Goal: Task Accomplishment & Management: Complete application form

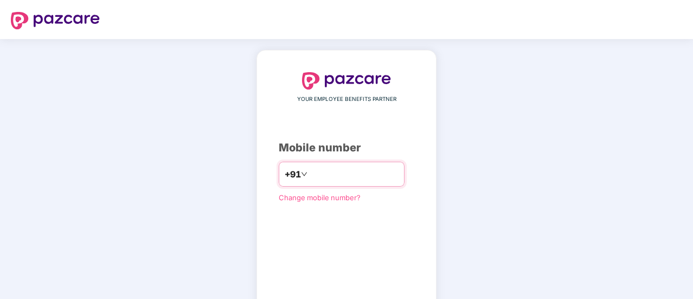
type input "**********"
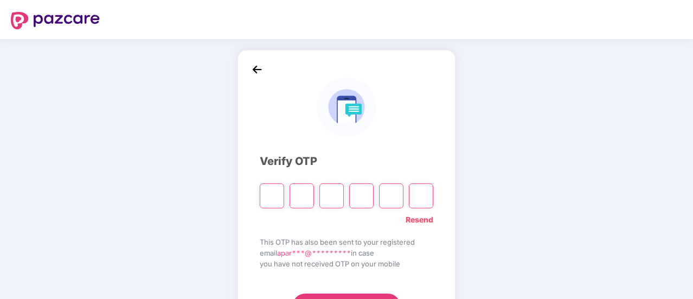
type input "*"
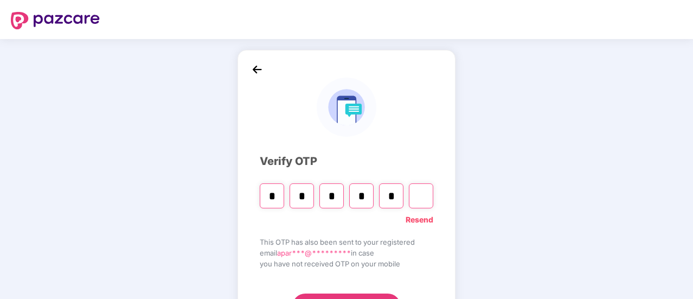
type input "*"
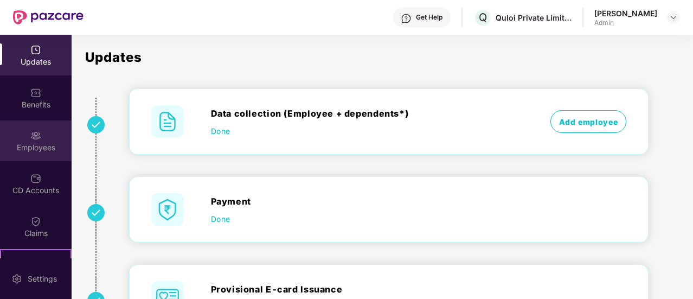
click at [49, 144] on div "Employees" at bounding box center [36, 147] width 72 height 11
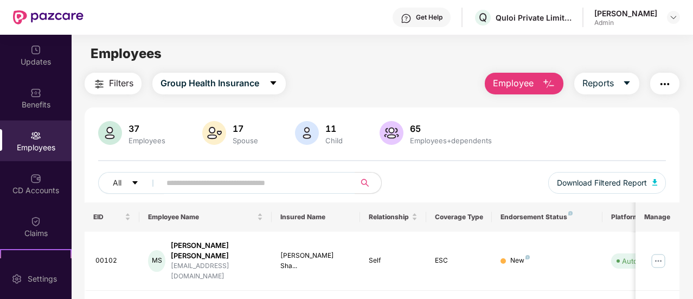
click at [517, 83] on span "Employee" at bounding box center [513, 83] width 41 height 14
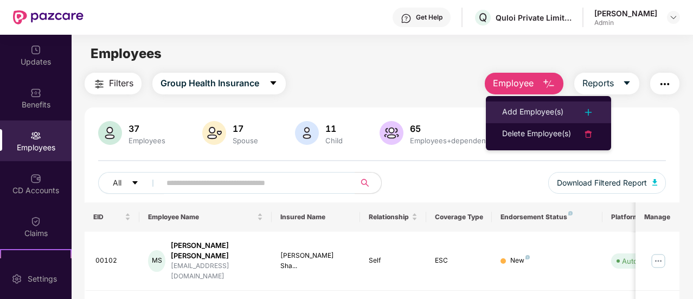
click at [518, 110] on div "Add Employee(s)" at bounding box center [532, 112] width 61 height 13
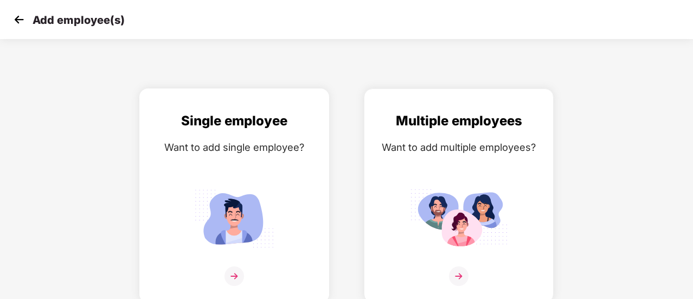
scroll to position [8, 0]
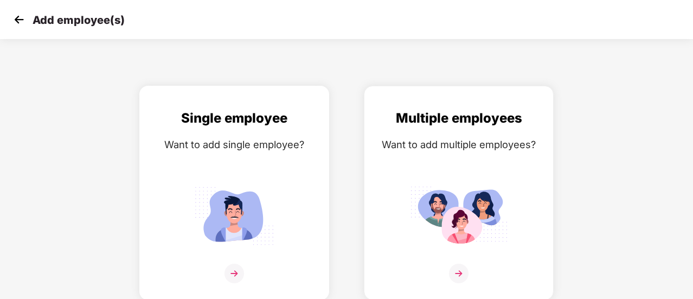
click at [235, 271] on img at bounding box center [235, 274] width 20 height 20
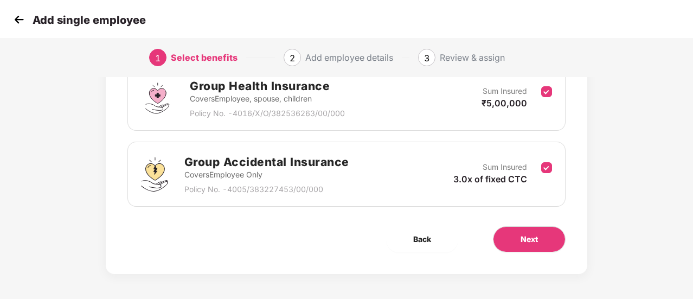
scroll to position [177, 0]
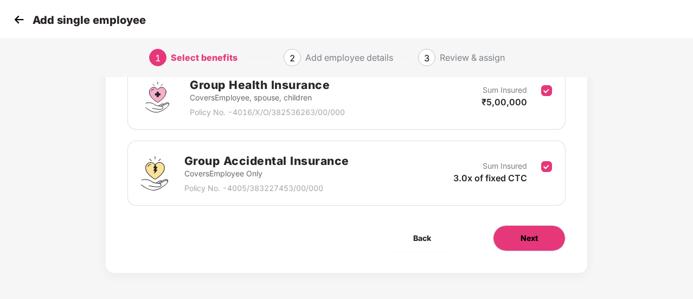
click at [549, 233] on button "Next" at bounding box center [529, 238] width 73 height 26
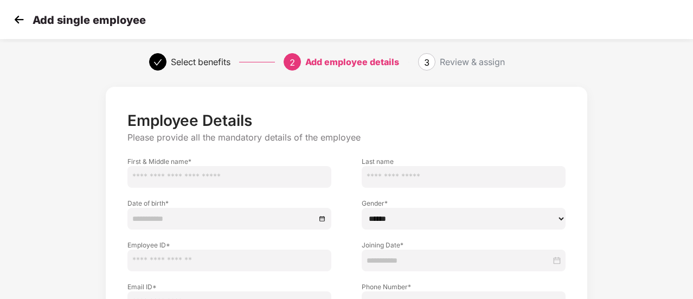
scroll to position [0, 0]
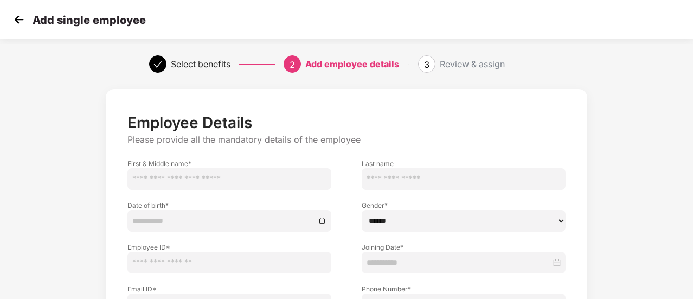
click at [17, 16] on img at bounding box center [19, 19] width 16 height 16
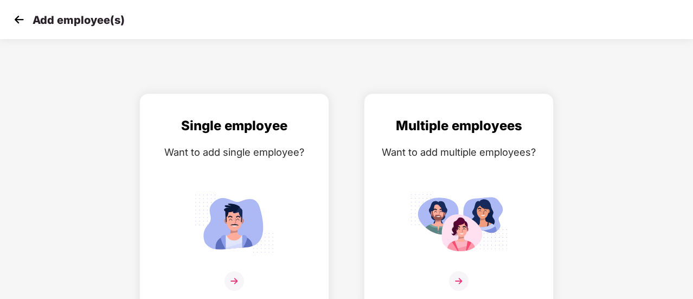
click at [17, 17] on img at bounding box center [19, 19] width 16 height 16
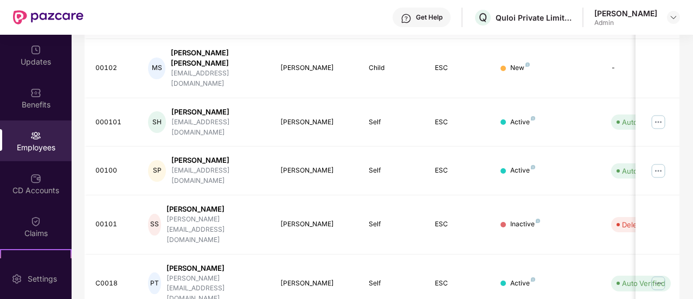
scroll to position [402, 0]
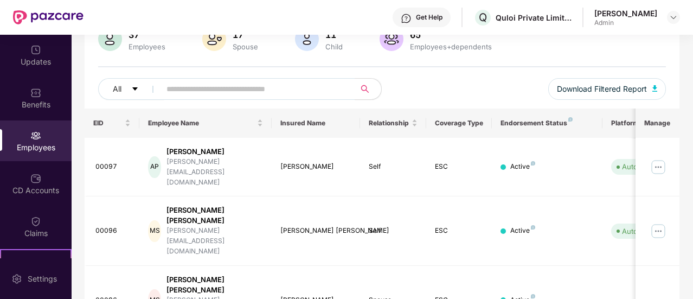
scroll to position [365, 0]
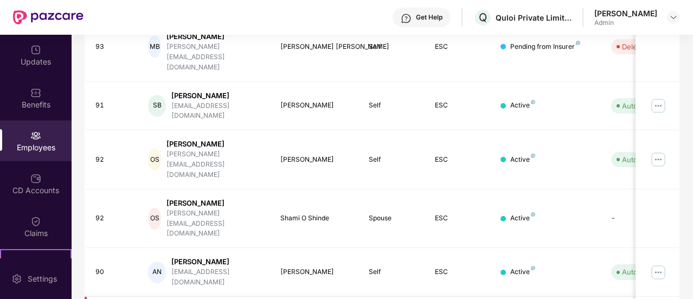
scroll to position [311, 0]
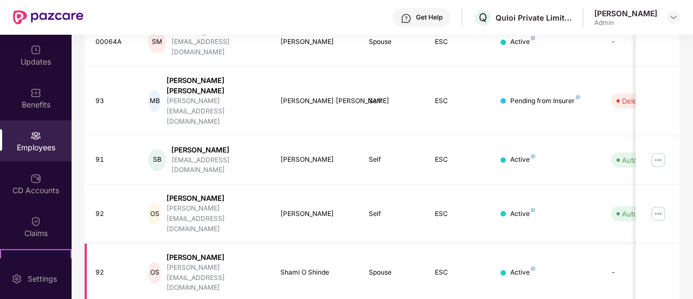
click at [193, 252] on div "[PERSON_NAME]" at bounding box center [214, 257] width 97 height 10
click at [322, 267] on div "Shami O Shinde" at bounding box center [315, 272] width 71 height 10
drag, startPoint x: 322, startPoint y: 175, endPoint x: 505, endPoint y: 191, distance: 184.1
click at [322, 267] on div "Shami O Shinde" at bounding box center [315, 272] width 71 height 10
click at [518, 267] on div "Active" at bounding box center [522, 272] width 25 height 10
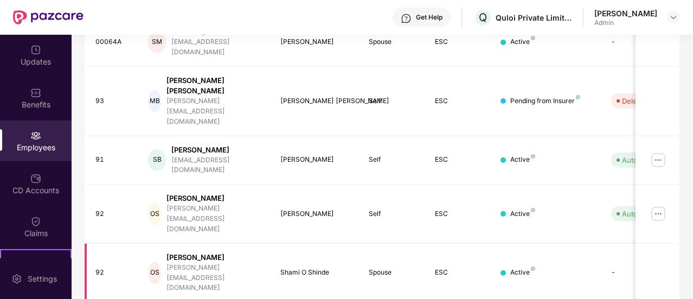
click at [600, 244] on td "Active" at bounding box center [547, 273] width 110 height 59
click at [611, 244] on td "-" at bounding box center [641, 273] width 77 height 59
click at [423, 16] on div "Get Help" at bounding box center [429, 17] width 27 height 9
click at [233, 252] on div "[PERSON_NAME]" at bounding box center [214, 257] width 97 height 10
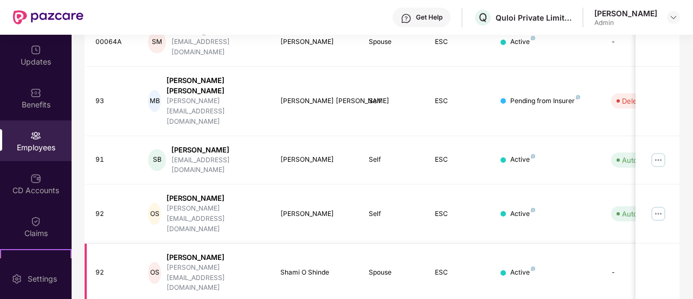
click at [233, 252] on div "[PERSON_NAME]" at bounding box center [214, 257] width 97 height 10
click at [196, 193] on div "[PERSON_NAME]" at bounding box center [214, 198] width 97 height 10
click at [303, 267] on div "Shami O Shinde" at bounding box center [315, 272] width 71 height 10
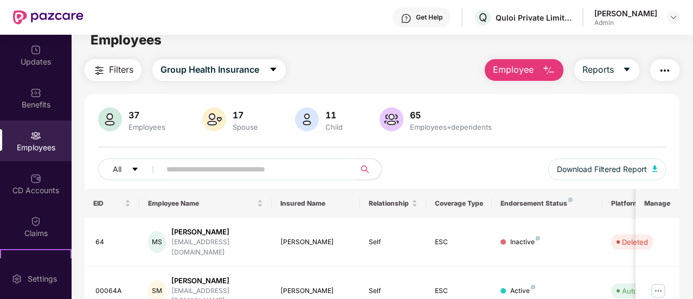
scroll to position [0, 0]
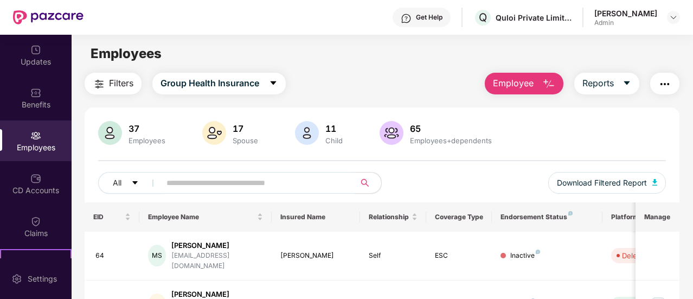
click at [306, 135] on img at bounding box center [307, 133] width 24 height 24
click at [42, 146] on div "Employees" at bounding box center [36, 147] width 72 height 11
click at [508, 82] on span "Employee" at bounding box center [513, 83] width 41 height 14
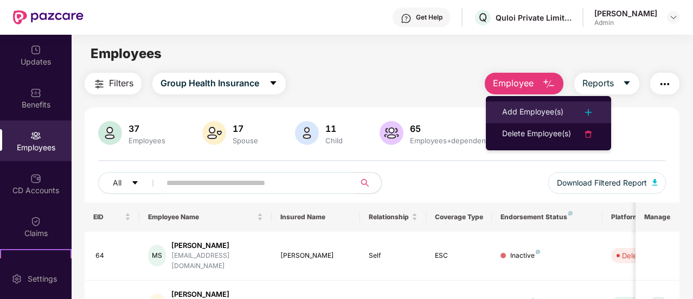
click at [536, 117] on div "Add Employee(s)" at bounding box center [532, 112] width 61 height 13
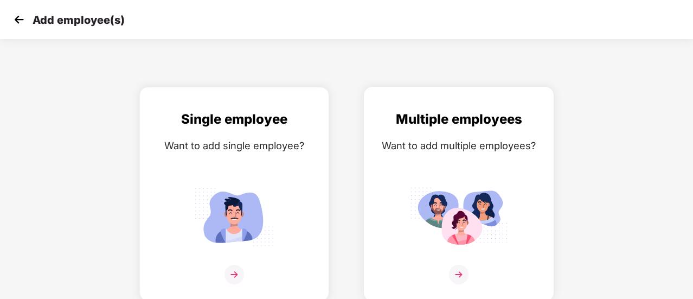
scroll to position [8, 0]
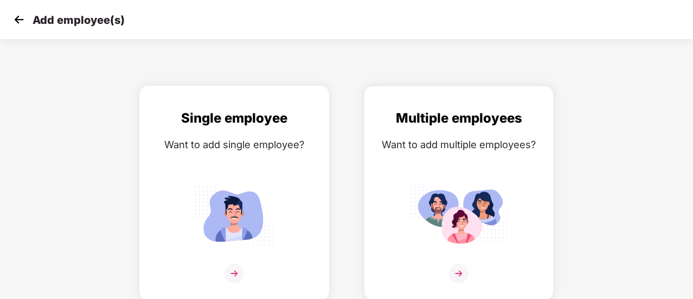
click at [235, 272] on img at bounding box center [235, 274] width 20 height 20
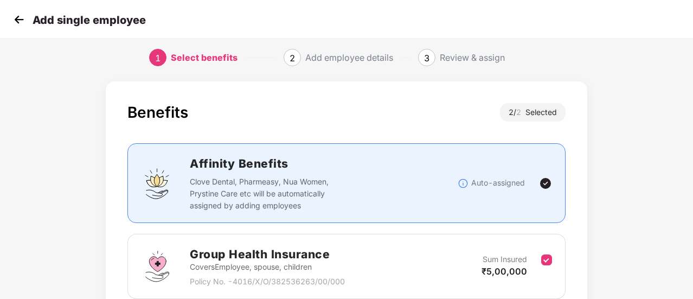
click at [374, 58] on div "Add employee details" at bounding box center [349, 57] width 88 height 17
click at [470, 64] on div "Review & assign" at bounding box center [472, 57] width 65 height 17
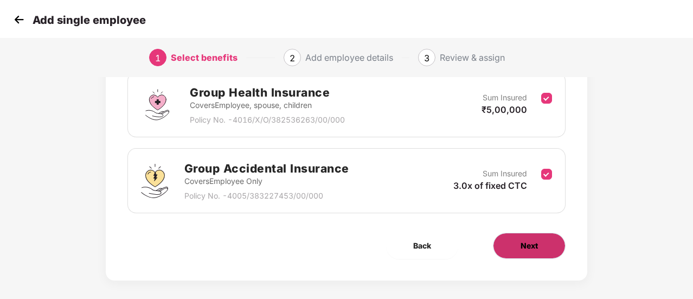
scroll to position [177, 0]
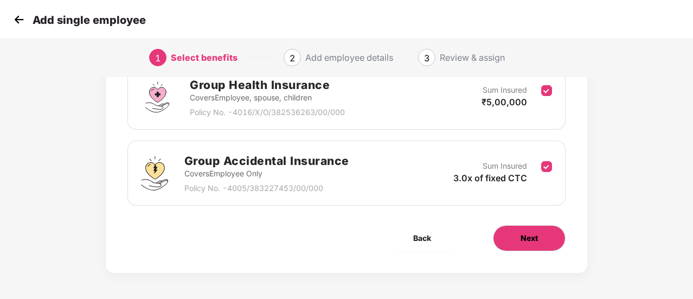
click at [542, 233] on button "Next" at bounding box center [529, 238] width 73 height 26
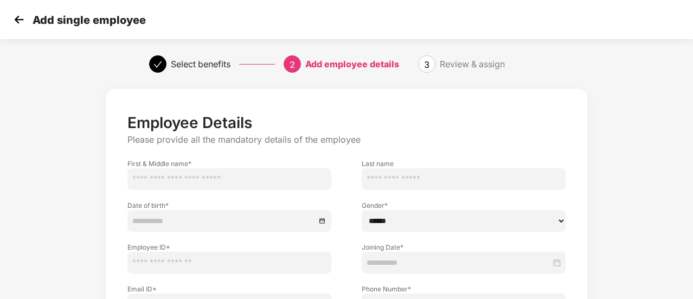
scroll to position [54, 0]
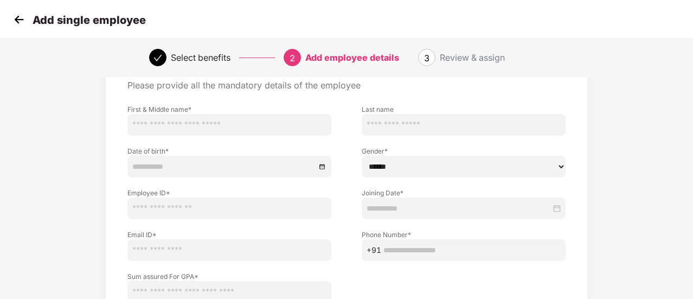
click at [228, 121] on input "text" at bounding box center [229, 125] width 204 height 22
click at [17, 17] on img at bounding box center [19, 19] width 16 height 16
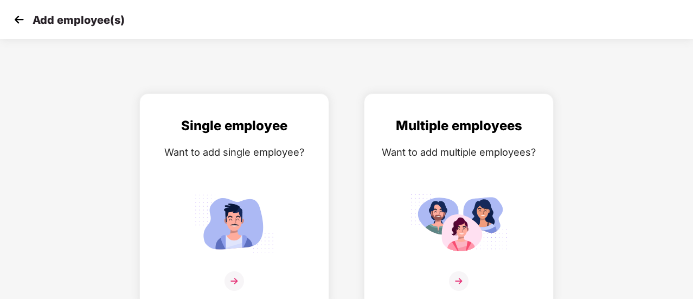
click at [13, 24] on img at bounding box center [19, 19] width 16 height 16
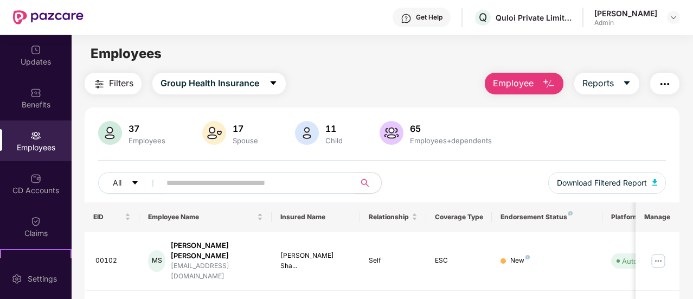
click at [438, 16] on div "Get Help" at bounding box center [429, 17] width 27 height 9
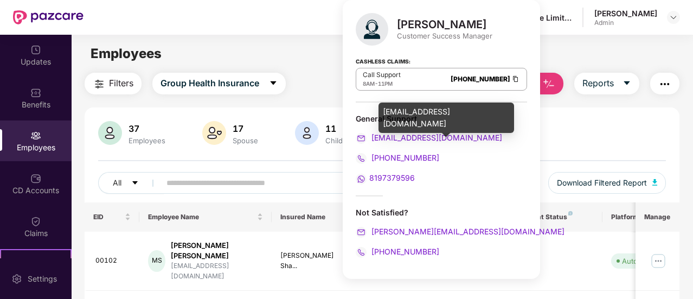
click at [404, 137] on span "[EMAIL_ADDRESS][DOMAIN_NAME]" at bounding box center [435, 137] width 133 height 9
drag, startPoint x: 456, startPoint y: 137, endPoint x: 373, endPoint y: 139, distance: 83.0
click at [373, 139] on div "[EMAIL_ADDRESS][DOMAIN_NAME]" at bounding box center [441, 138] width 171 height 12
copy span "[EMAIL_ADDRESS][DOMAIN_NAME]"
